Goal: Navigation & Orientation: Find specific page/section

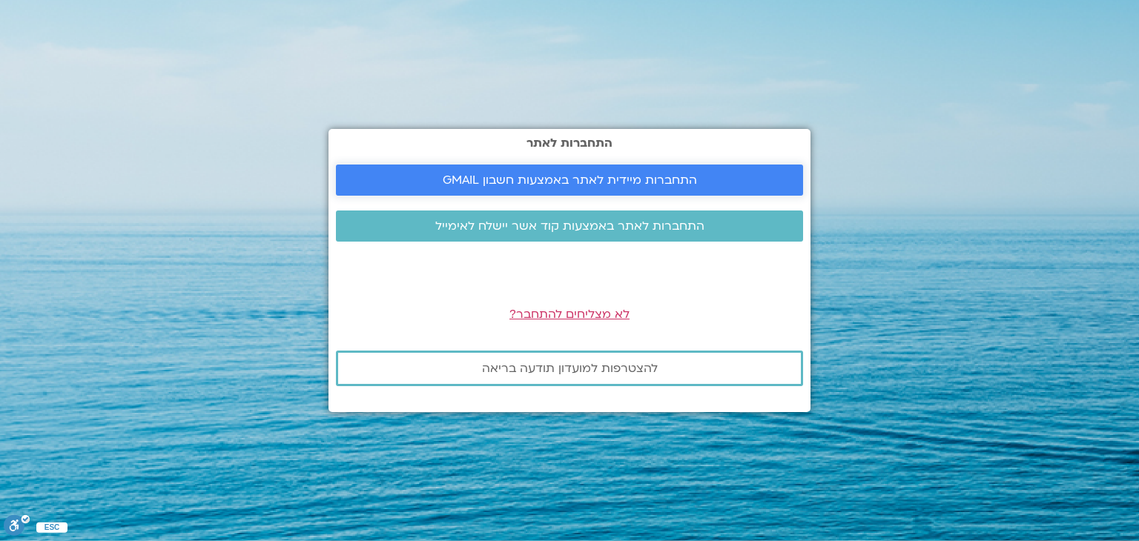
click at [489, 176] on span "התחברות מיידית לאתר באמצעות חשבון GMAIL" at bounding box center [570, 179] width 254 height 13
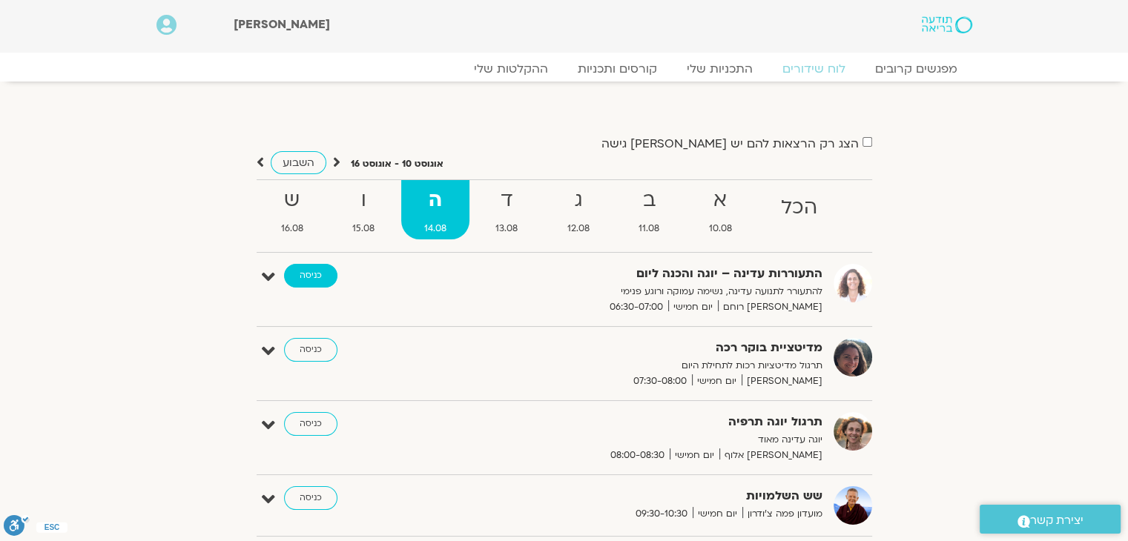
click at [307, 274] on link "כניסה" at bounding box center [310, 276] width 53 height 24
